Goal: Entertainment & Leisure: Consume media (video, audio)

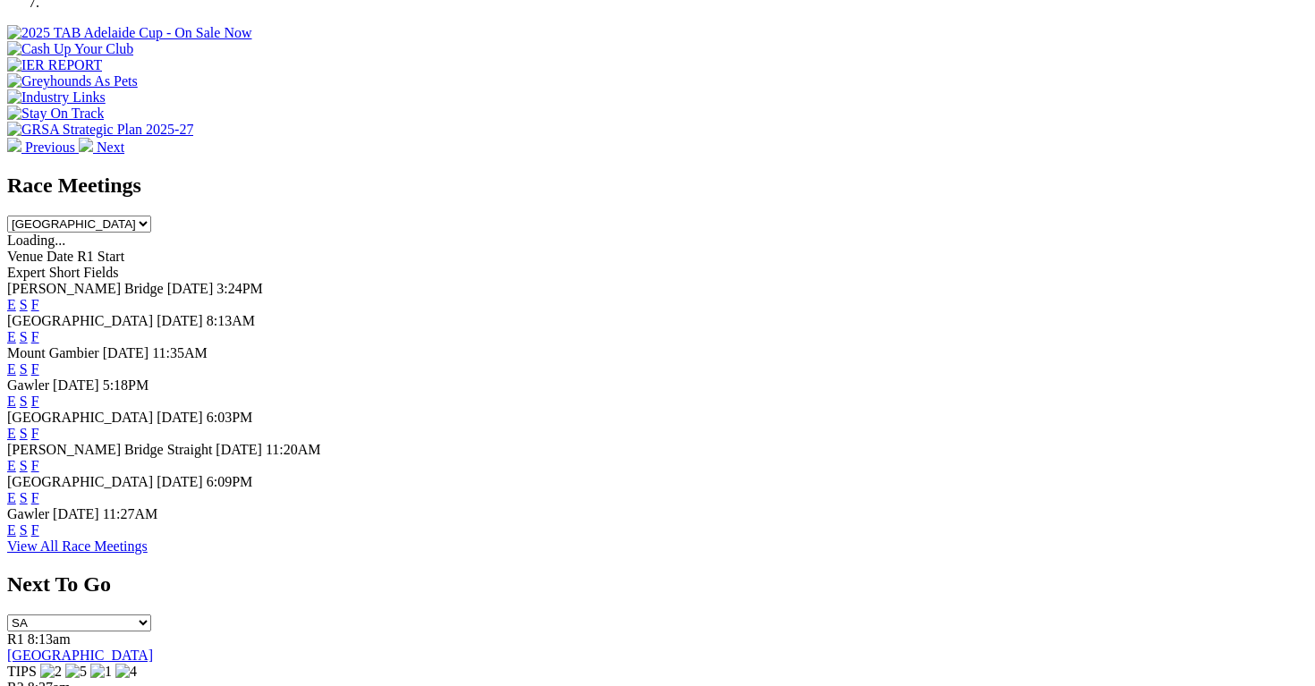
scroll to position [682, 0]
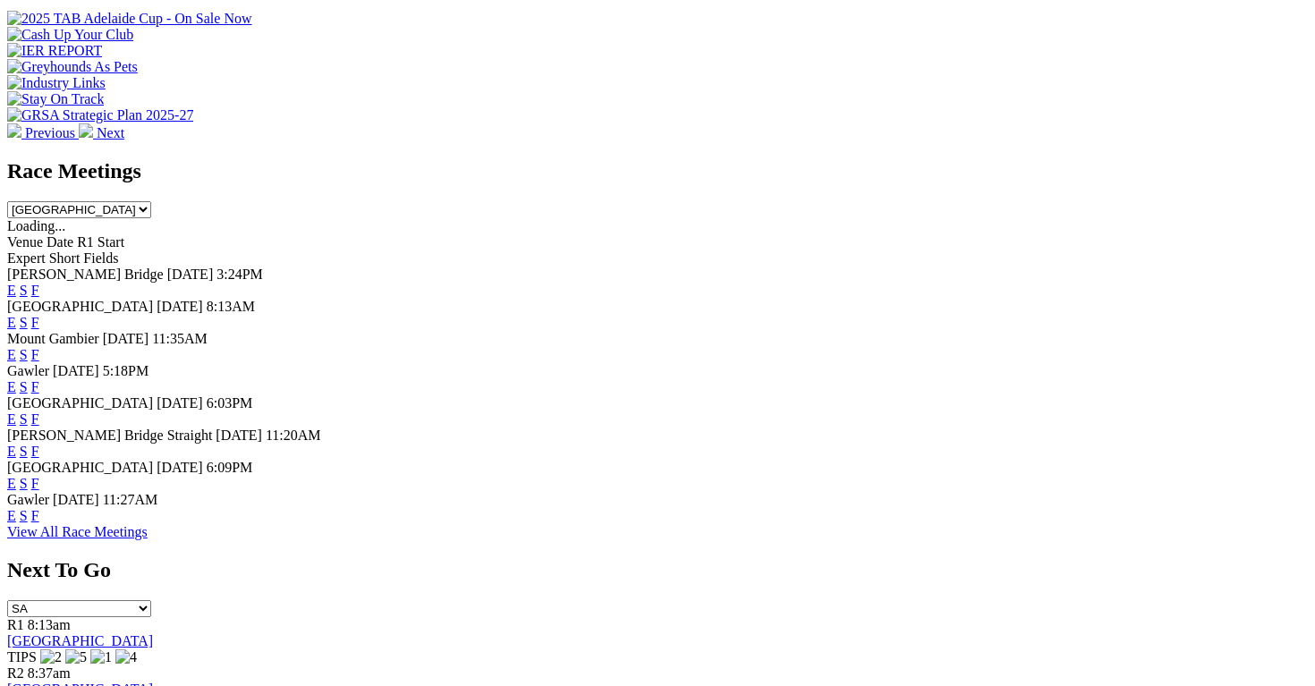
click at [16, 491] on link "E" at bounding box center [11, 483] width 9 height 15
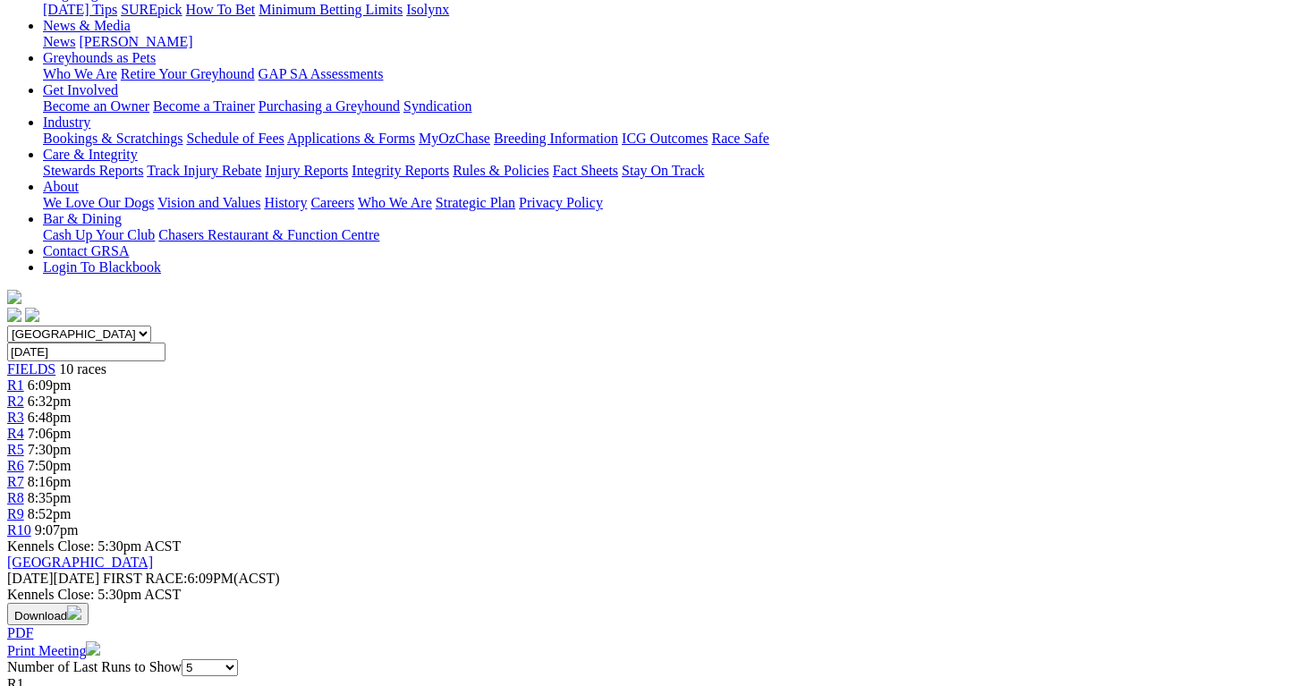
scroll to position [263, 0]
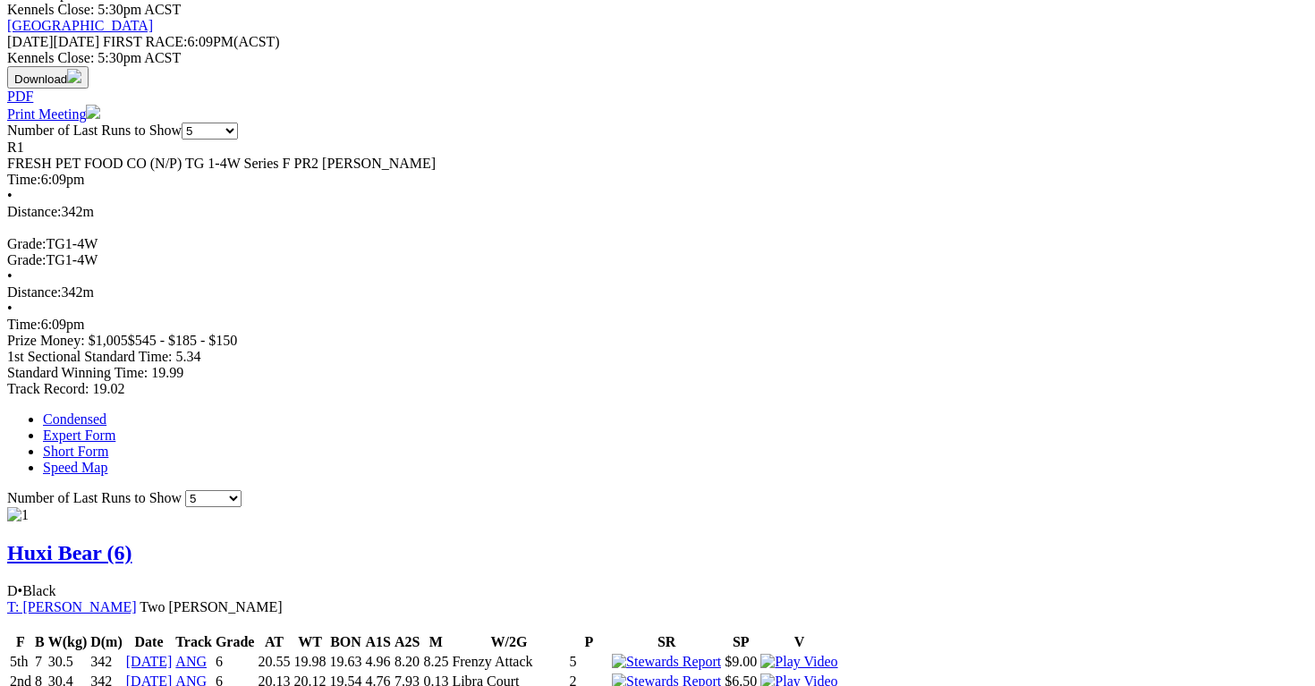
scroll to position [795, 0]
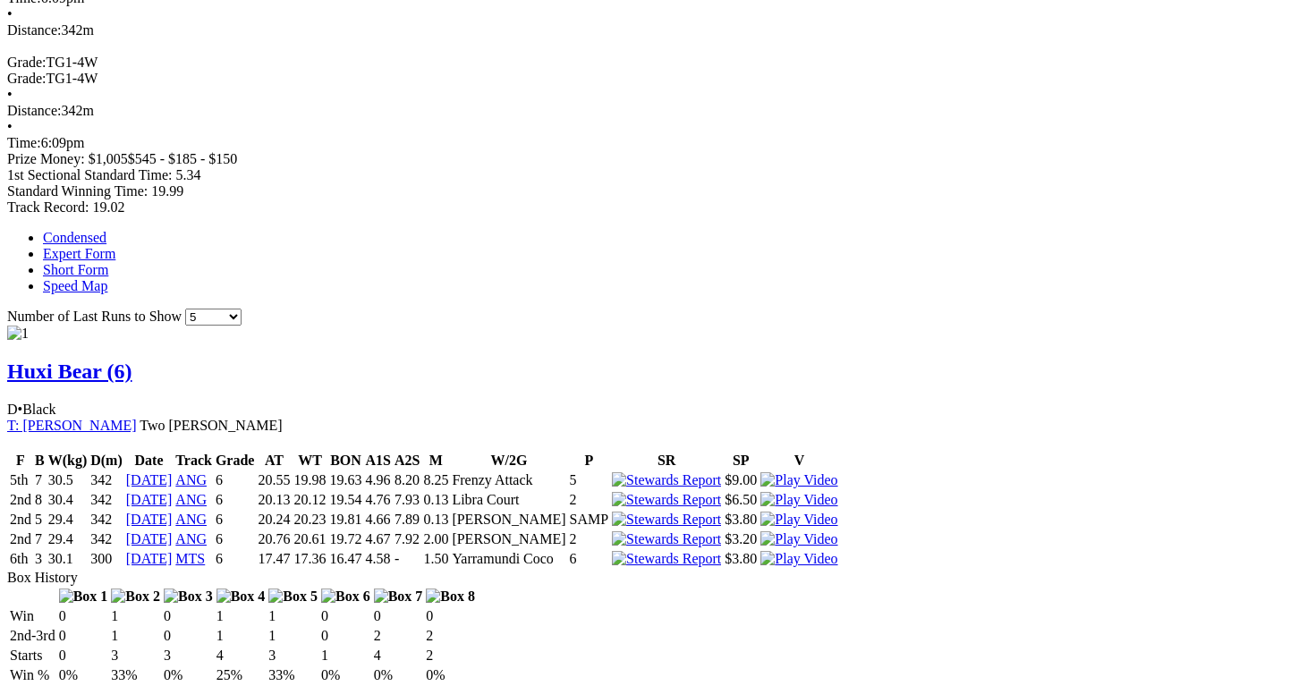
scroll to position [981, 0]
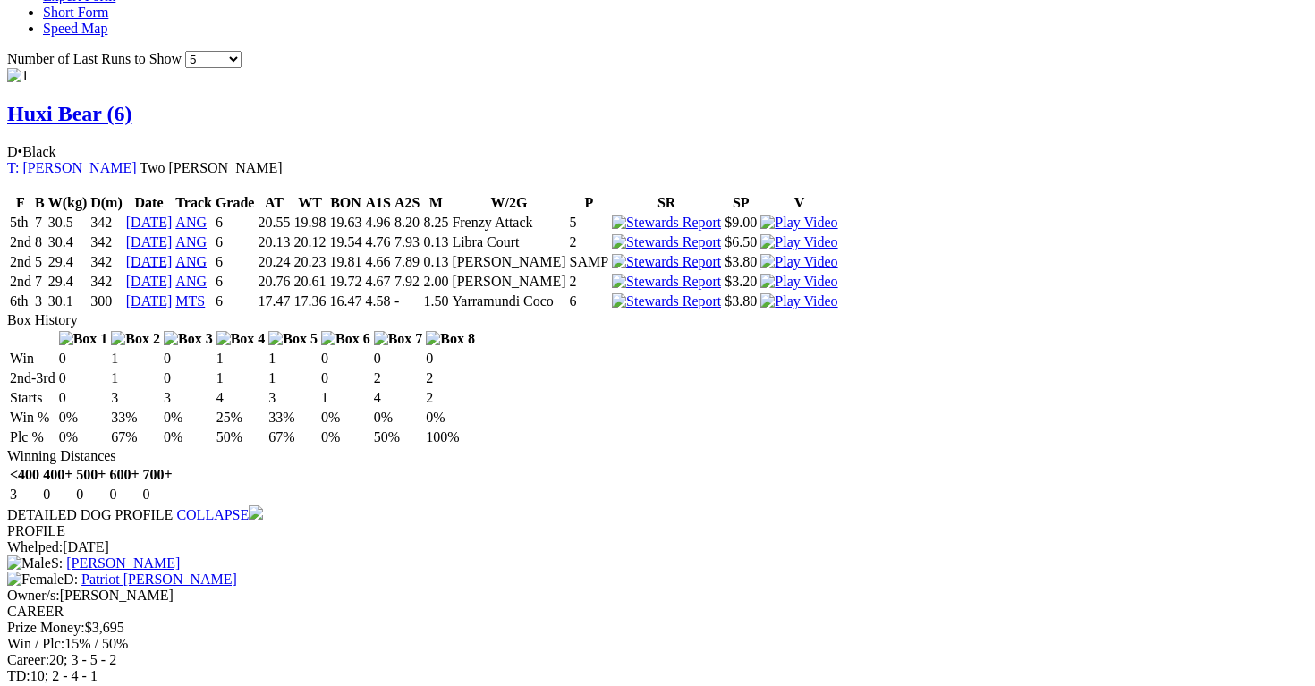
scroll to position [1255, 0]
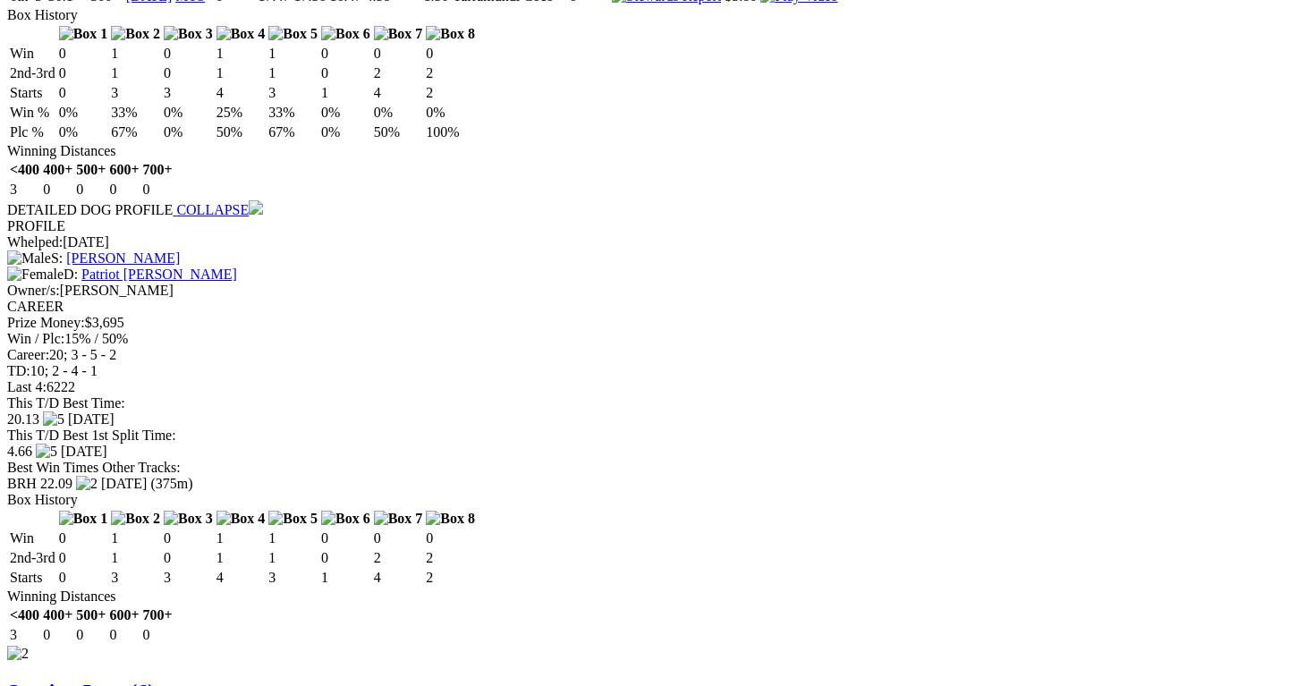
scroll to position [1565, 0]
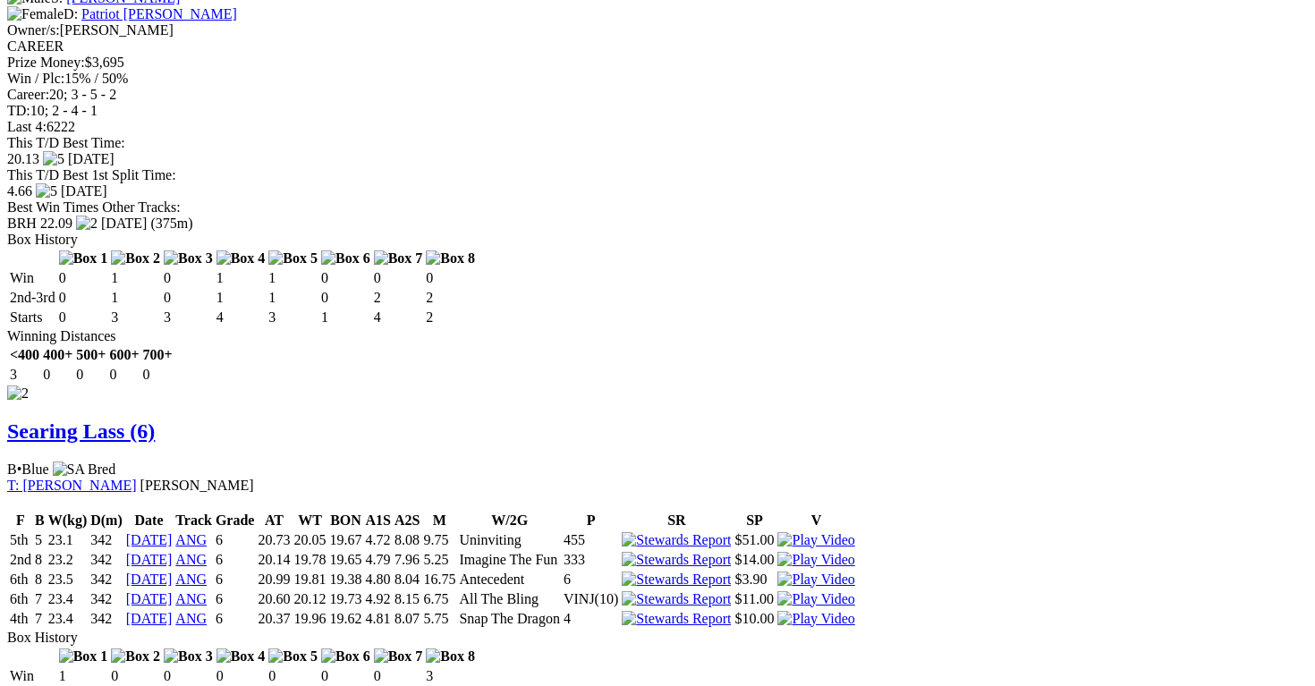
scroll to position [1801, 0]
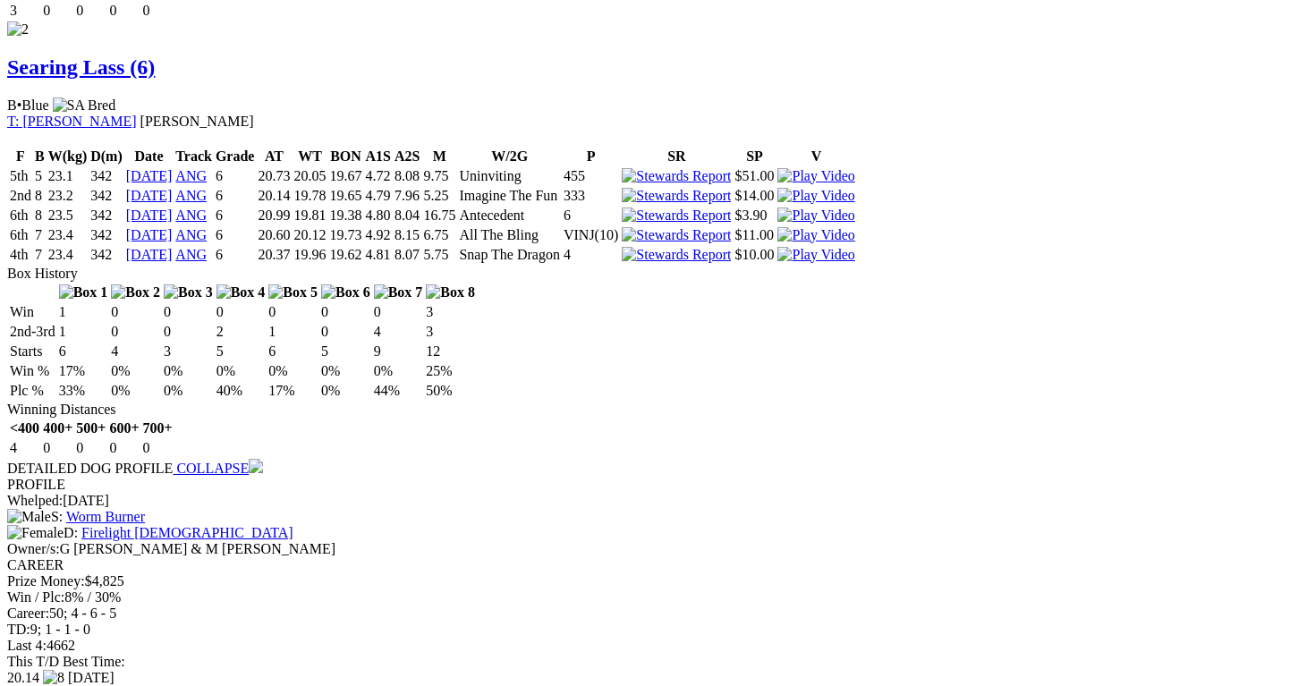
scroll to position [2164, 0]
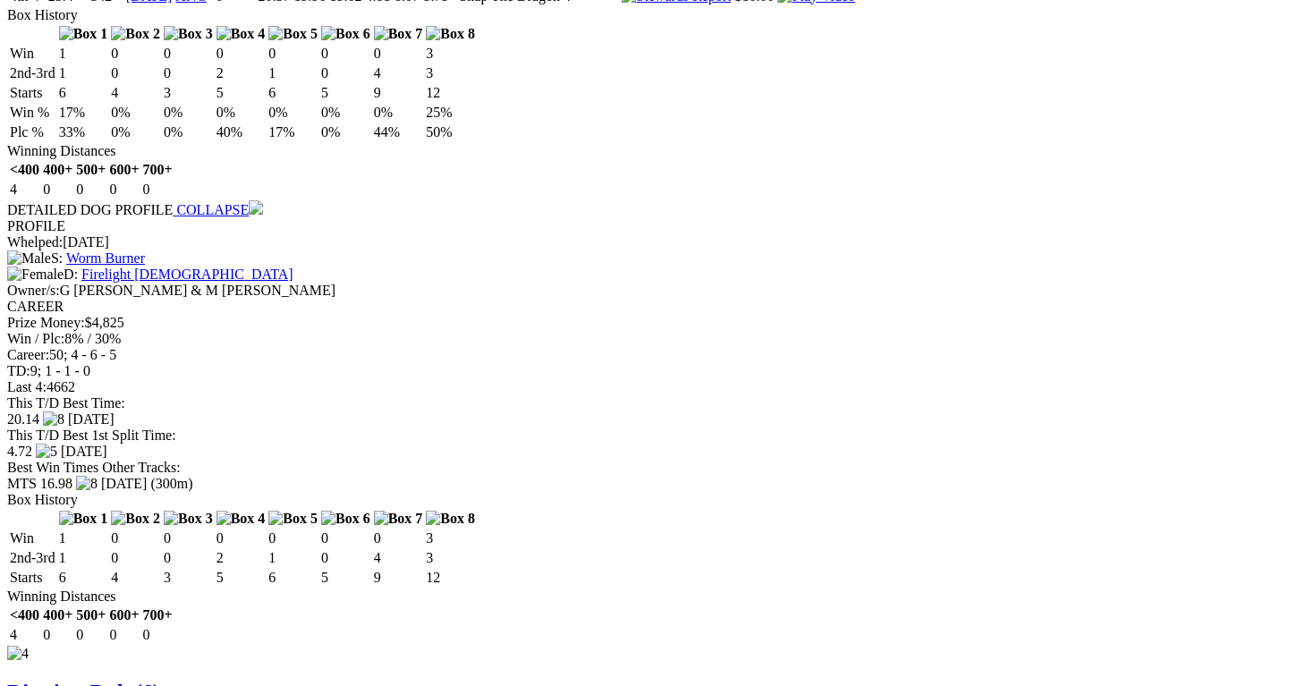
scroll to position [2432, 0]
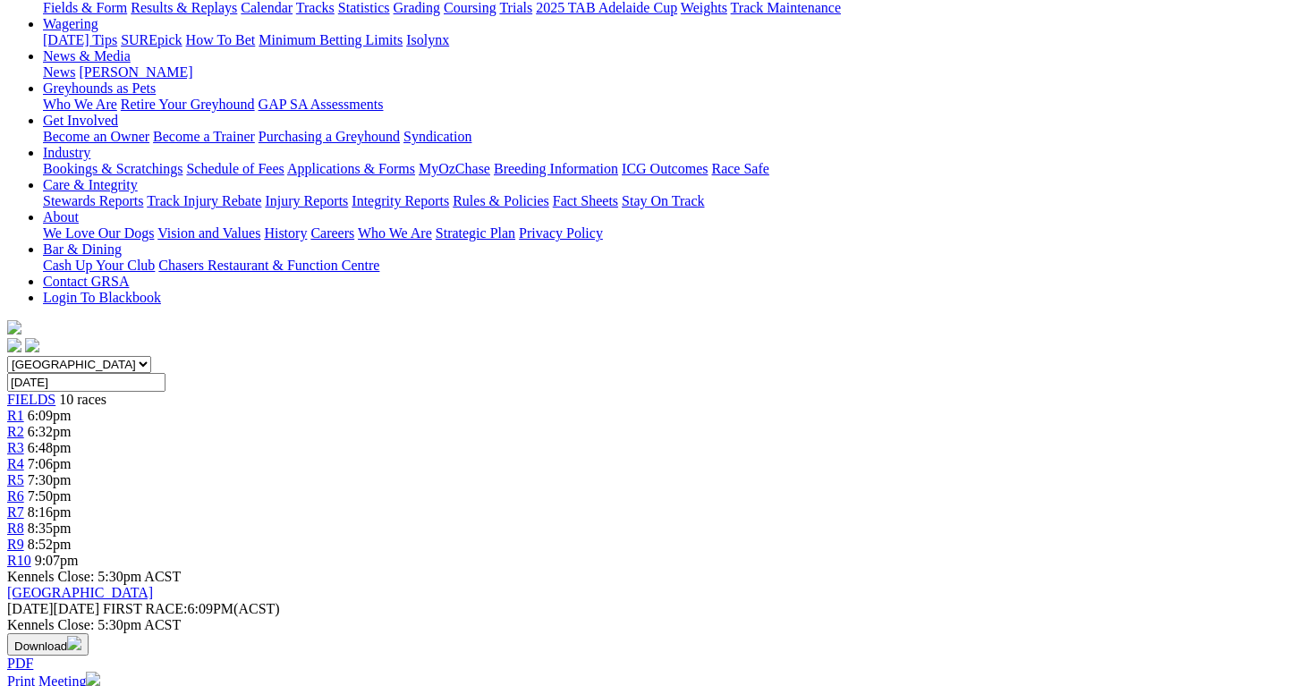
scroll to position [226, 0]
click at [312, 425] on div "R2 6:32pm" at bounding box center [657, 433] width 1301 height 16
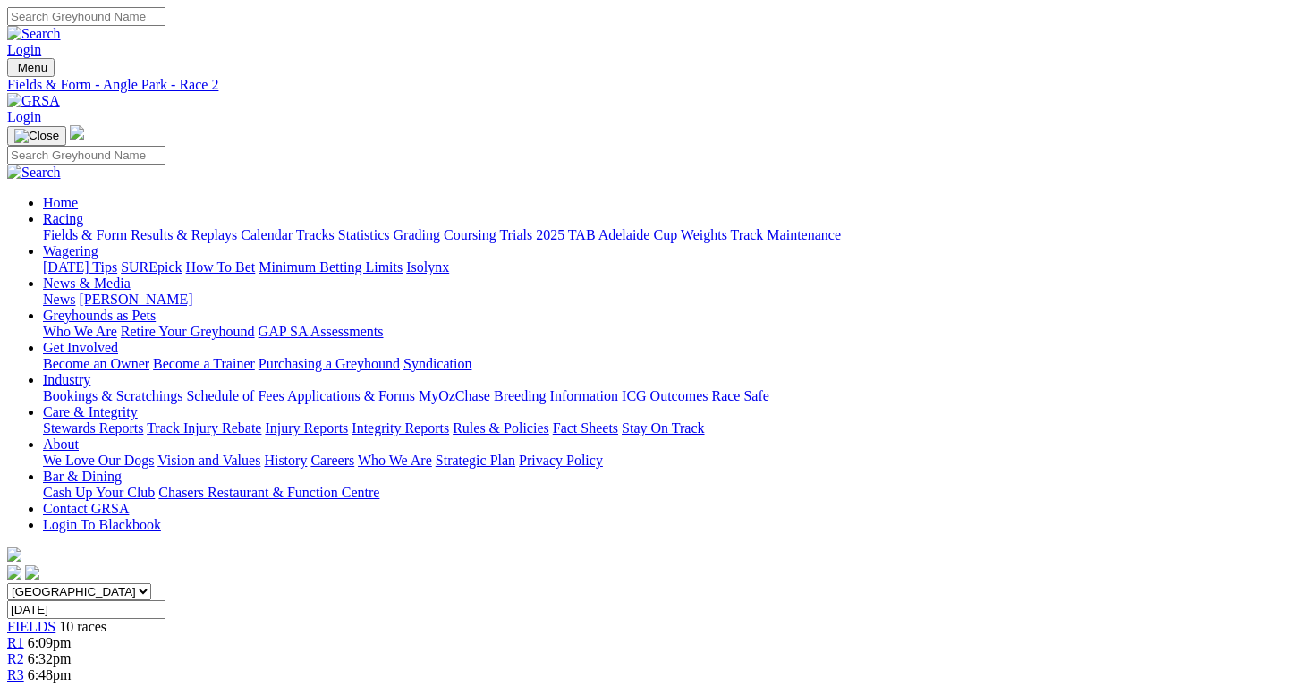
scroll to position [443, 0]
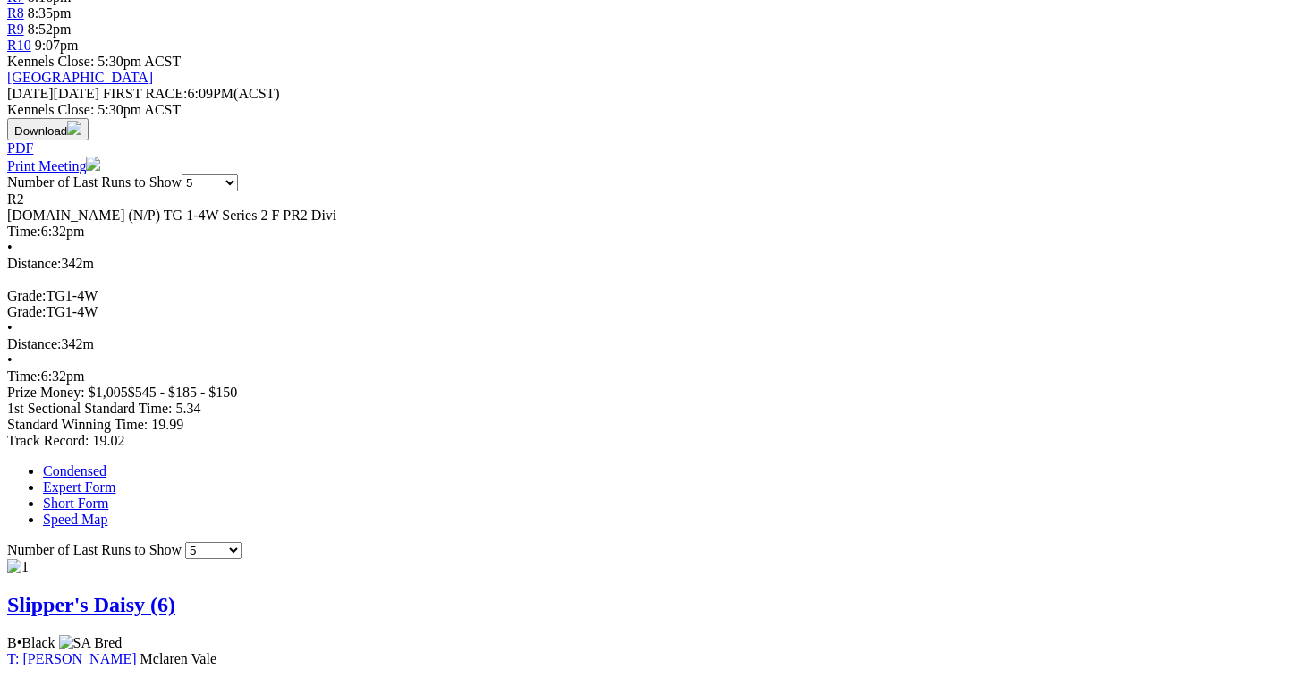
scroll to position [769, 0]
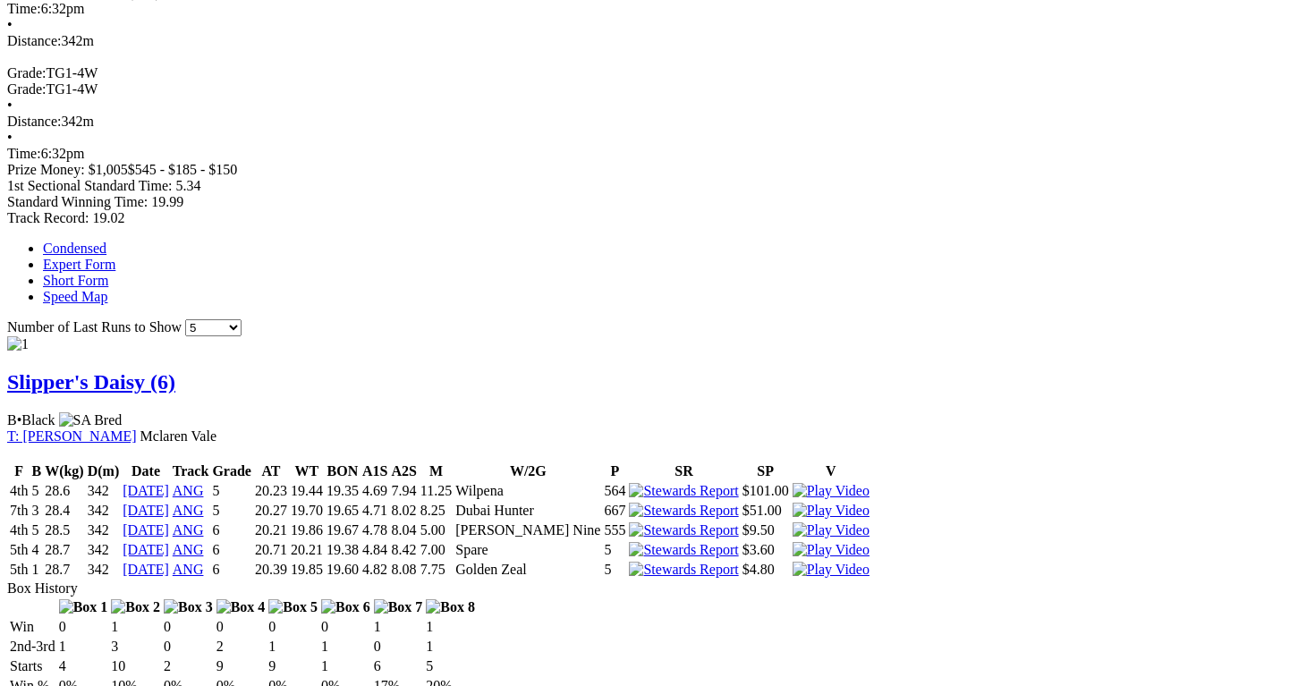
scroll to position [977, 0]
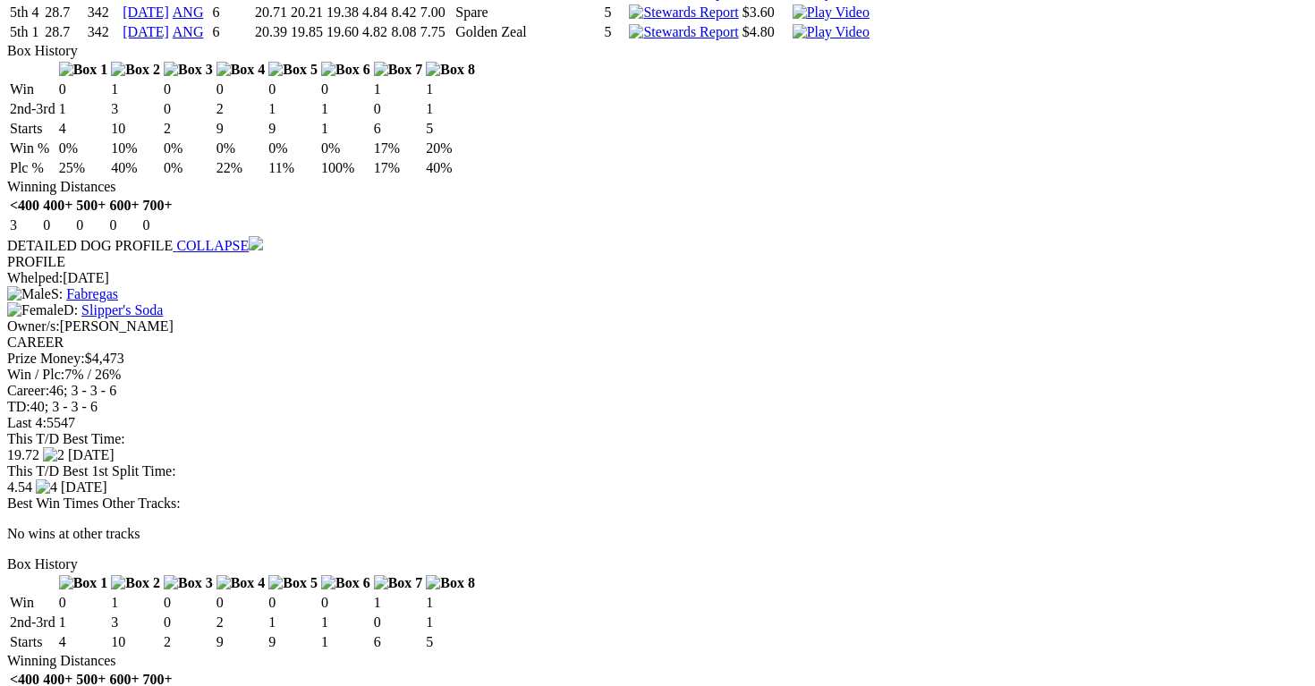
scroll to position [1504, 0]
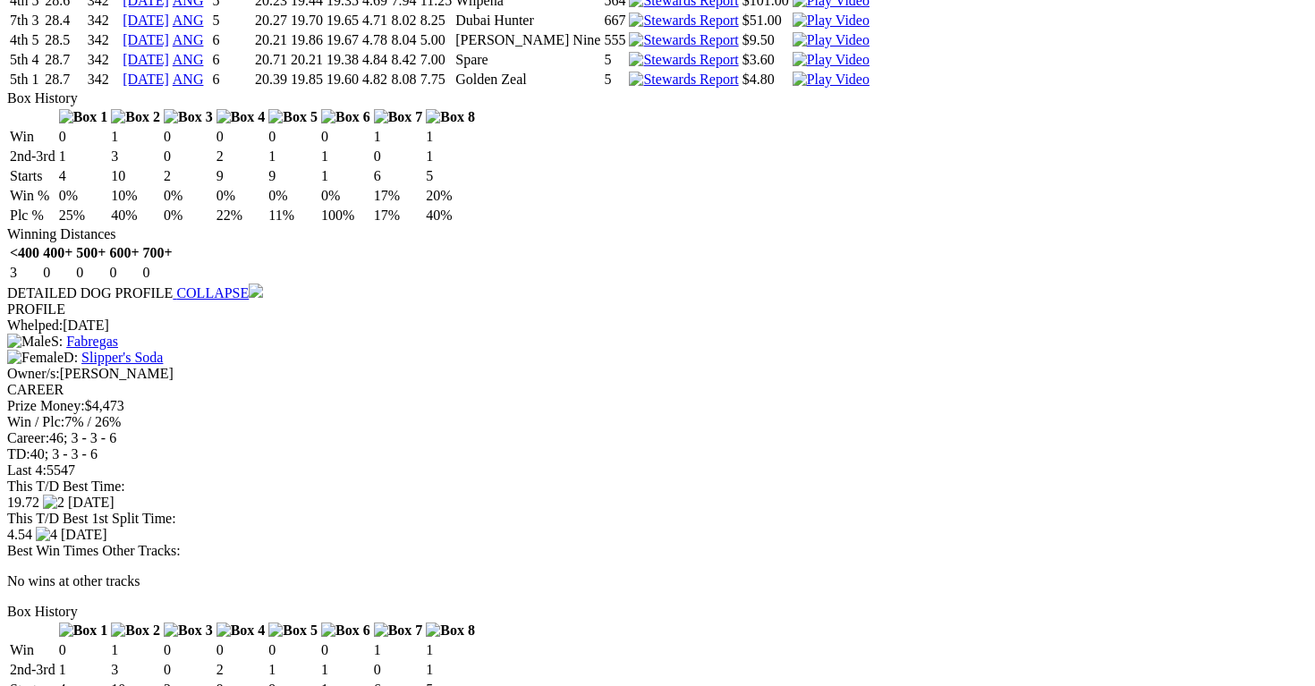
scroll to position [1450, 0]
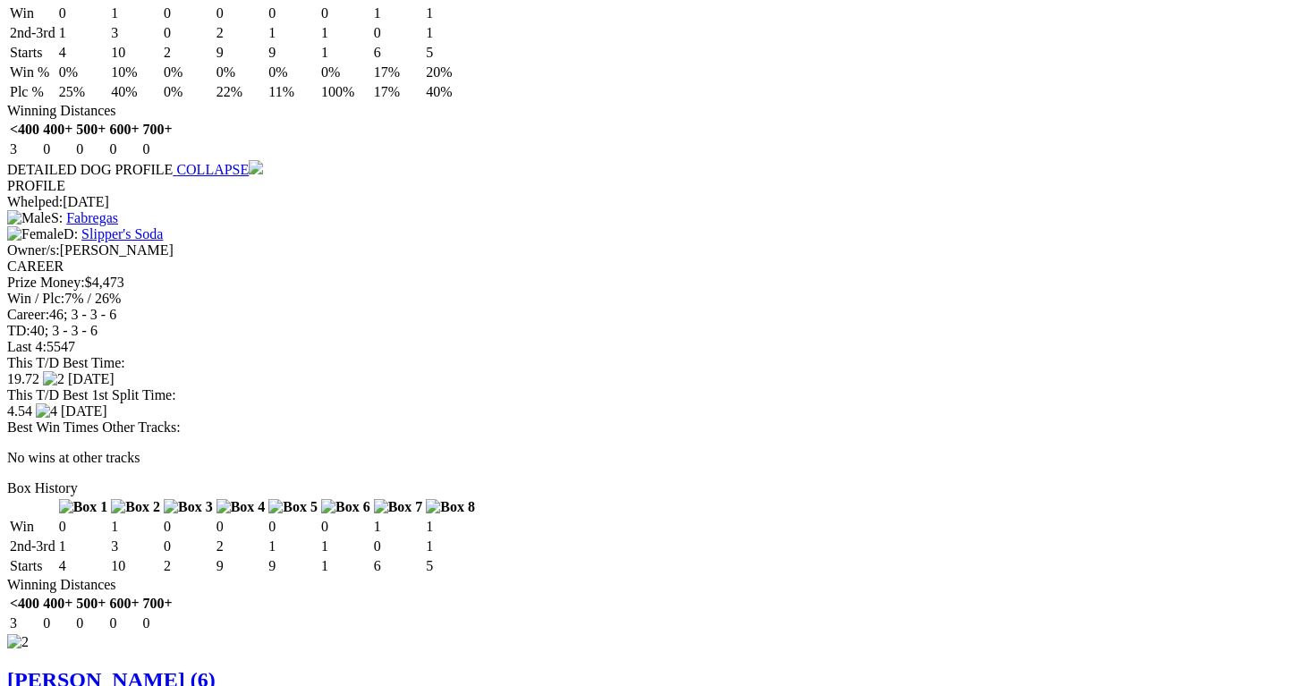
scroll to position [1578, 0]
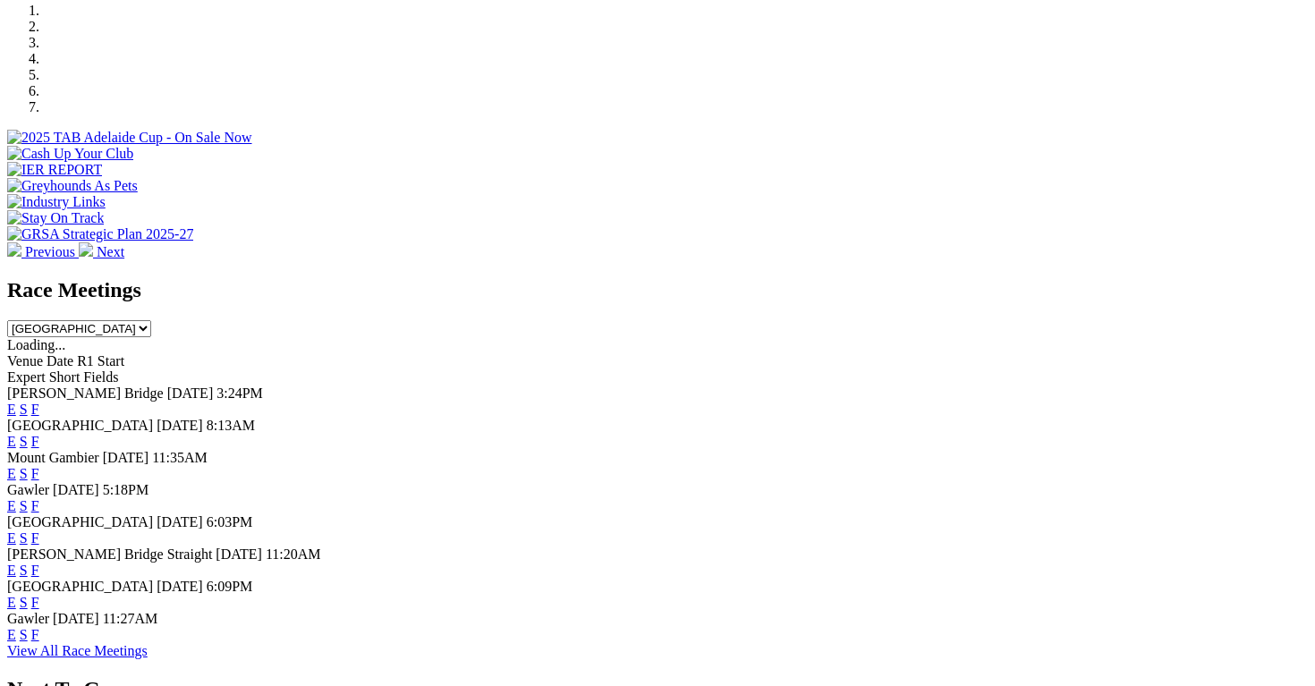
scroll to position [584, 0]
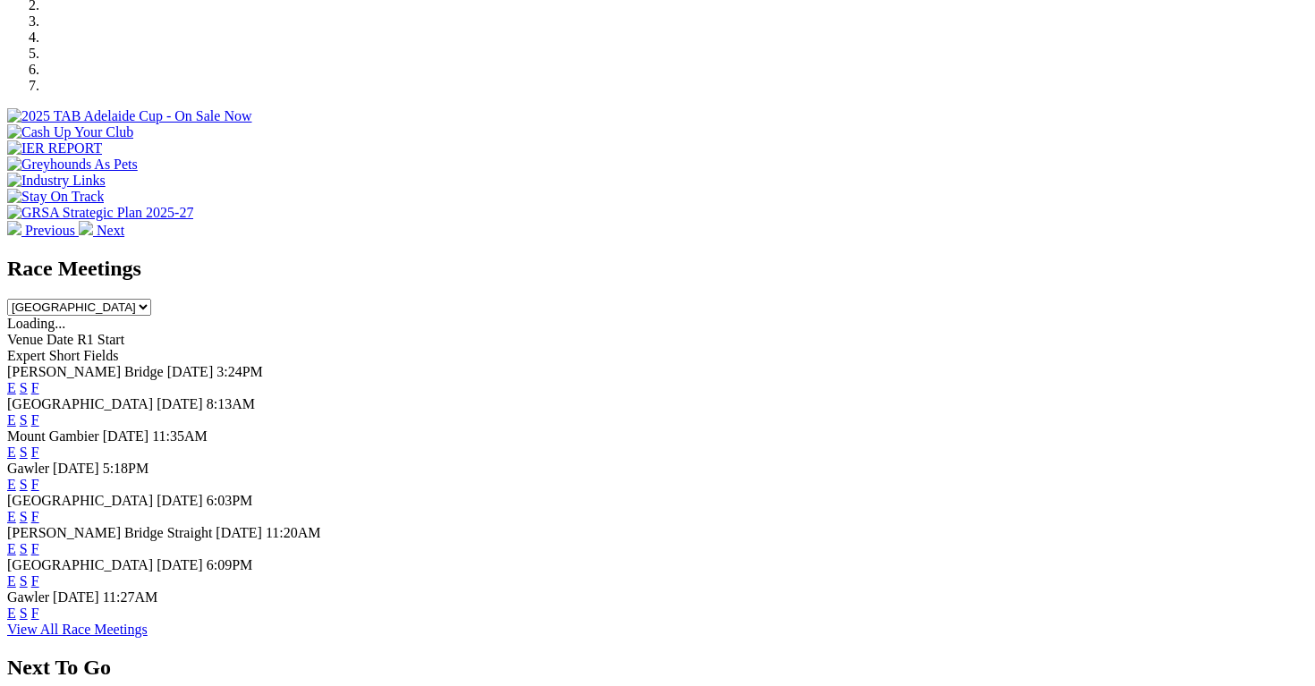
click at [16, 589] on link "E" at bounding box center [11, 580] width 9 height 15
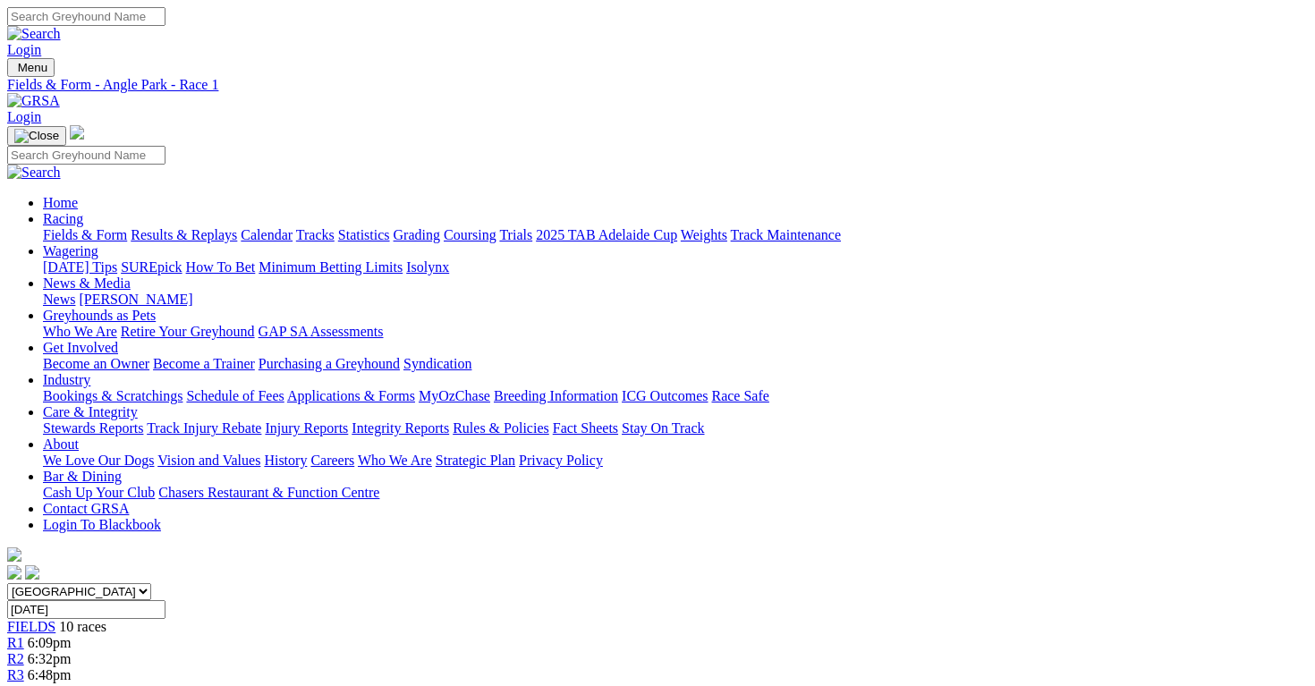
click at [24, 651] on span "R2" at bounding box center [15, 658] width 17 height 15
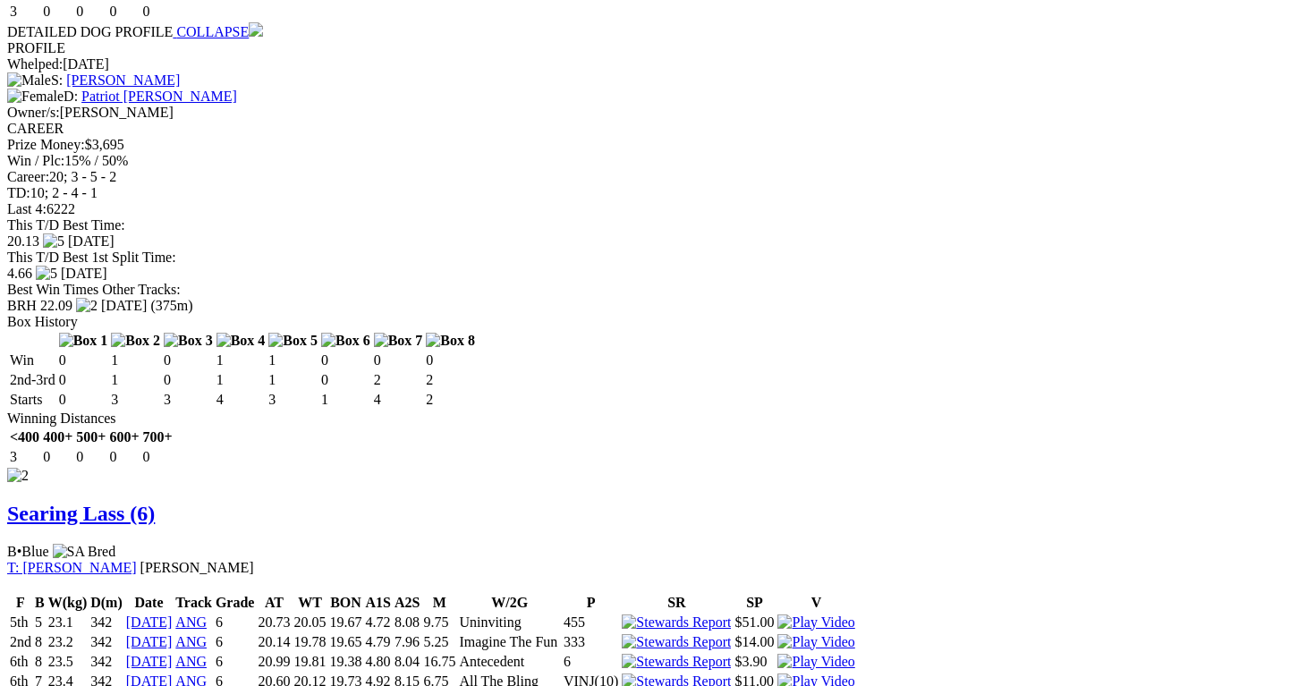
scroll to position [1718, 0]
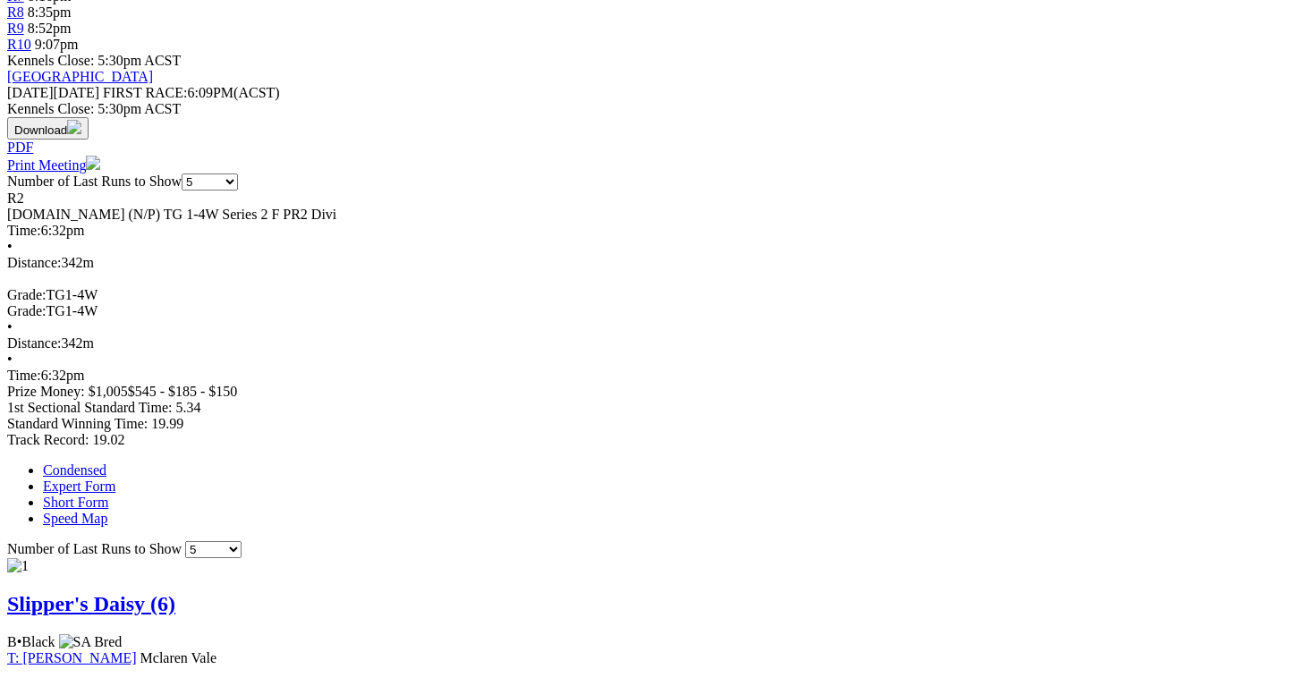
scroll to position [1682, 0]
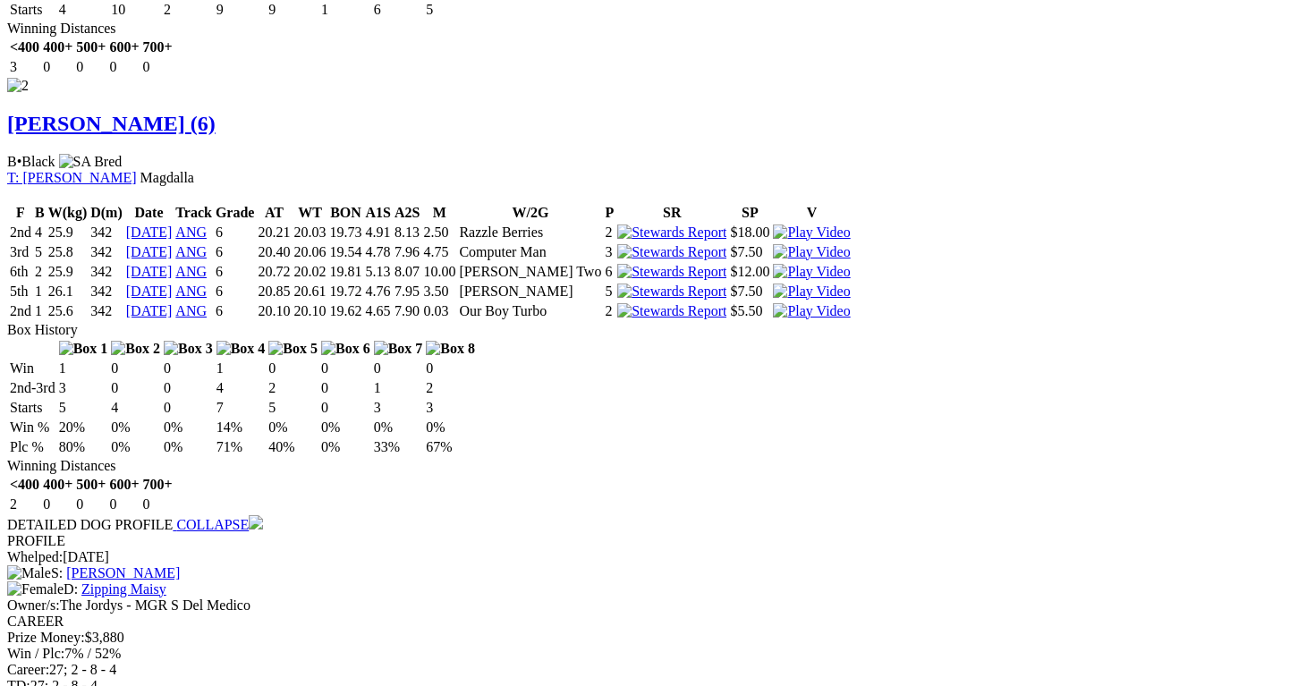
scroll to position [2134, 0]
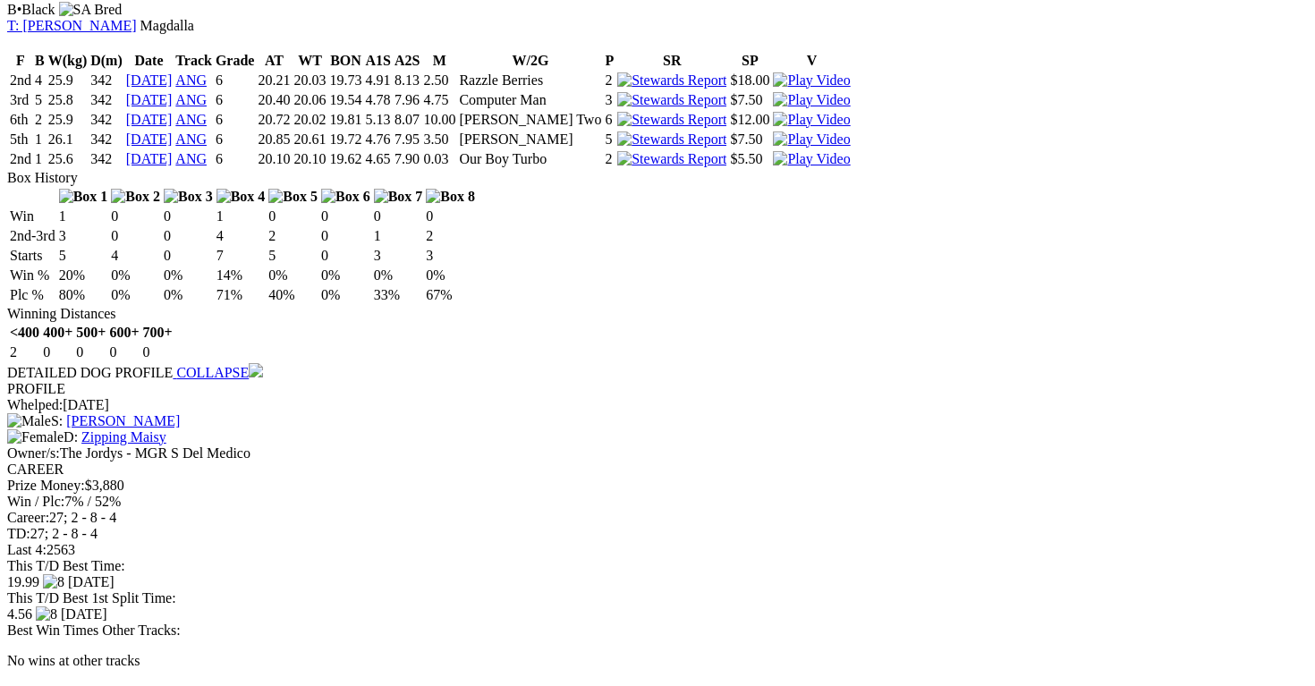
scroll to position [2289, 0]
